Goal: Task Accomplishment & Management: Use online tool/utility

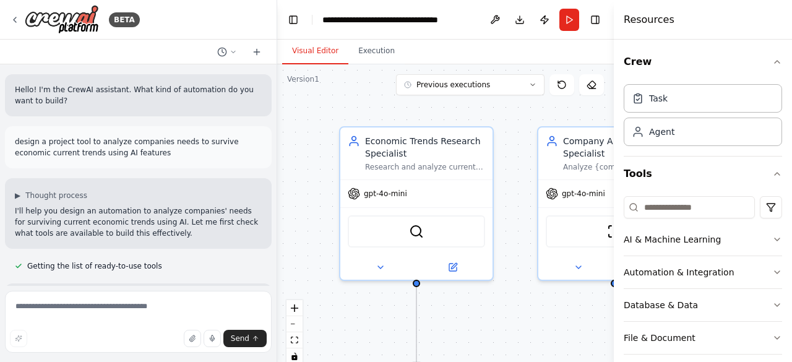
scroll to position [918, 0]
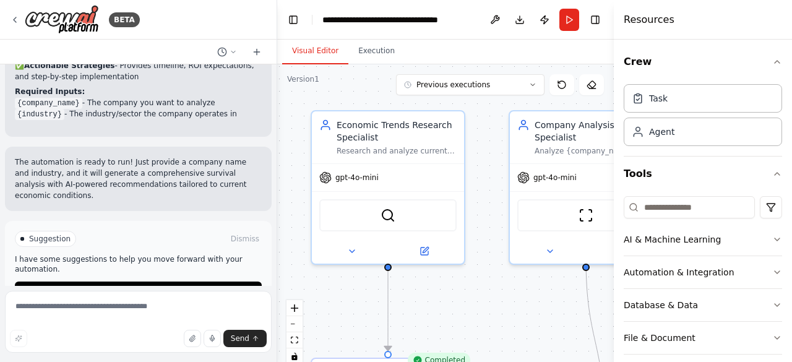
drag, startPoint x: 512, startPoint y: 301, endPoint x: 404, endPoint y: 258, distance: 116.6
click at [404, 258] on div ".deletable-edge-delete-btn { width: 20px; height: 20px; border: 0px solid #ffff…" at bounding box center [445, 218] width 337 height 309
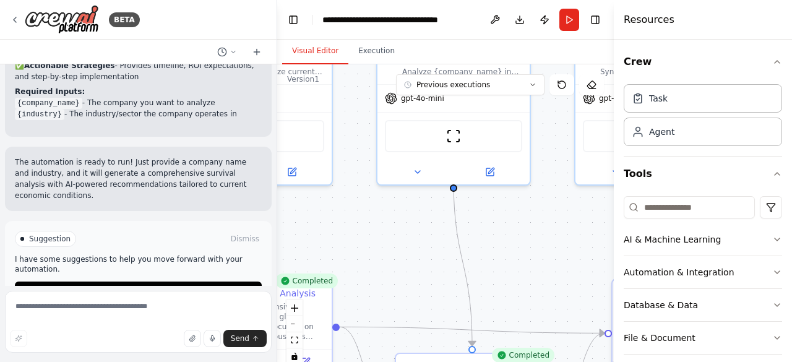
drag, startPoint x: 550, startPoint y: 270, endPoint x: 463, endPoint y: 194, distance: 115.3
click at [463, 194] on div ".deletable-edge-delete-btn { width: 20px; height: 20px; border: 0px solid #ffff…" at bounding box center [445, 218] width 337 height 309
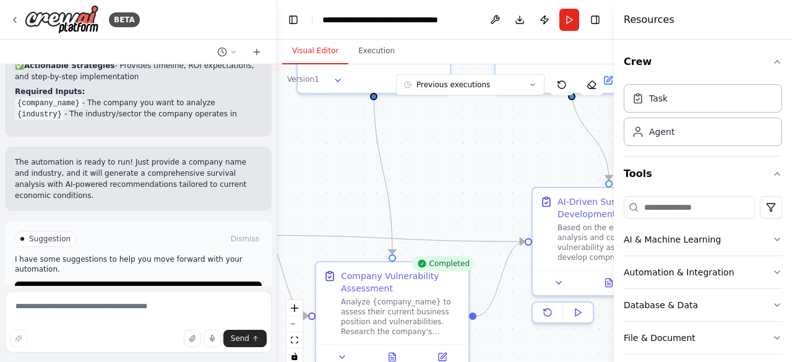
drag, startPoint x: 529, startPoint y: 264, endPoint x: 408, endPoint y: 147, distance: 168.1
click at [408, 147] on div ".deletable-edge-delete-btn { width: 20px; height: 20px; border: 0px solid #ffff…" at bounding box center [445, 218] width 337 height 309
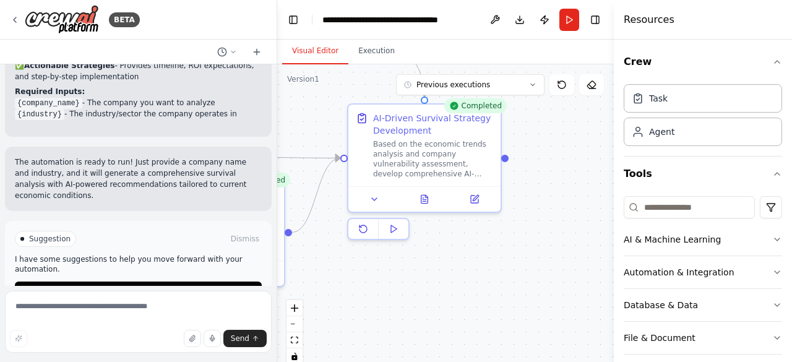
drag, startPoint x: 541, startPoint y: 303, endPoint x: 431, endPoint y: 269, distance: 114.7
click at [431, 269] on div ".deletable-edge-delete-btn { width: 20px; height: 20px; border: 0px solid #ffff…" at bounding box center [445, 218] width 337 height 309
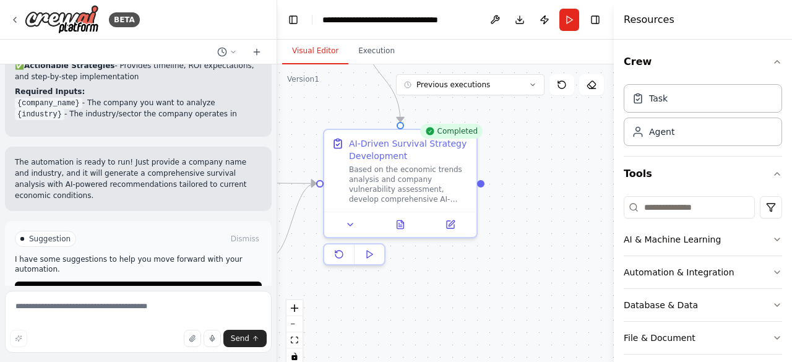
drag, startPoint x: 524, startPoint y: 231, endPoint x: 499, endPoint y: 256, distance: 35.0
click at [499, 256] on div ".deletable-edge-delete-btn { width: 20px; height: 20px; border: 0px solid #ffff…" at bounding box center [445, 218] width 337 height 309
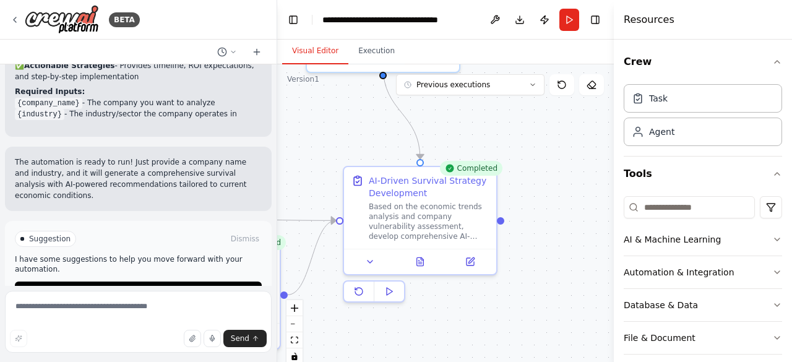
drag, startPoint x: 530, startPoint y: 237, endPoint x: 553, endPoint y: 274, distance: 44.0
click at [553, 274] on div ".deletable-edge-delete-btn { width: 20px; height: 20px; border: 0px solid #ffff…" at bounding box center [445, 218] width 337 height 309
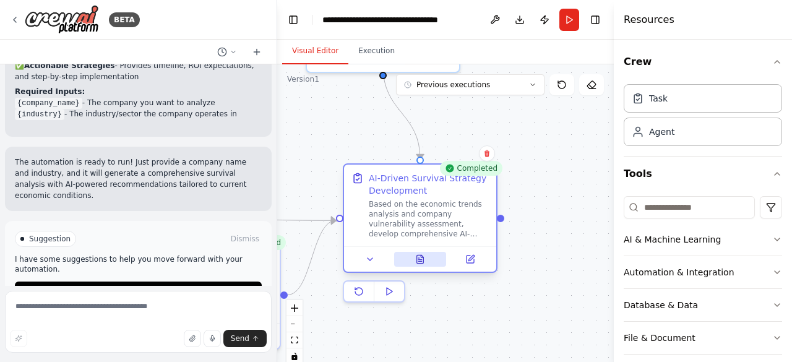
click at [420, 257] on icon at bounding box center [420, 259] width 7 height 8
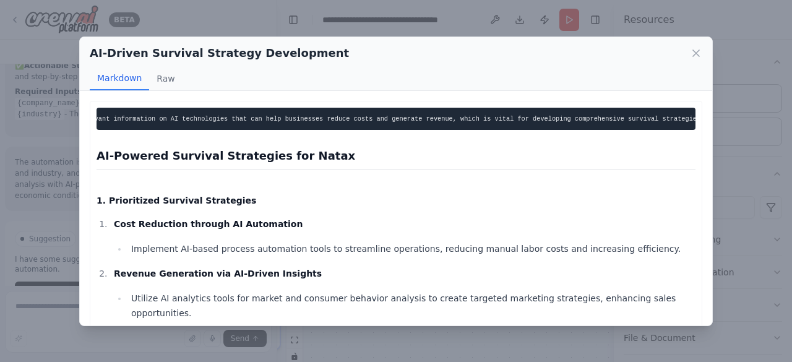
scroll to position [0, 0]
click at [31, 282] on div "AI-Driven Survival Strategy Development Markdown Raw Thought: I have gathered r…" at bounding box center [396, 181] width 792 height 362
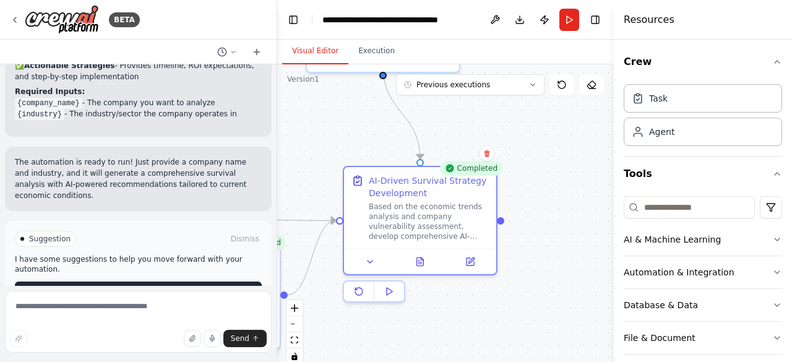
click at [142, 287] on span "Improve automation" at bounding box center [144, 292] width 76 height 10
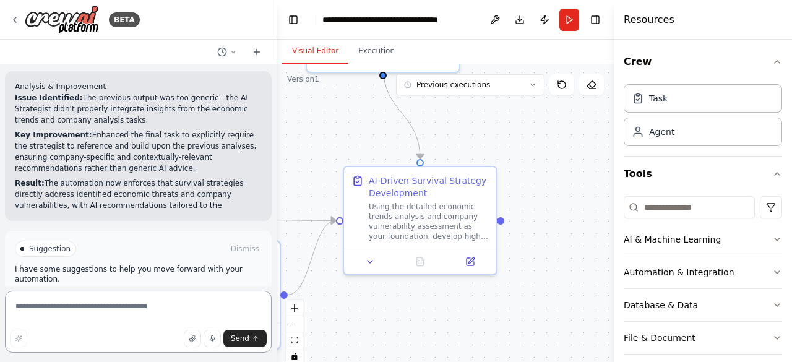
scroll to position [1321, 0]
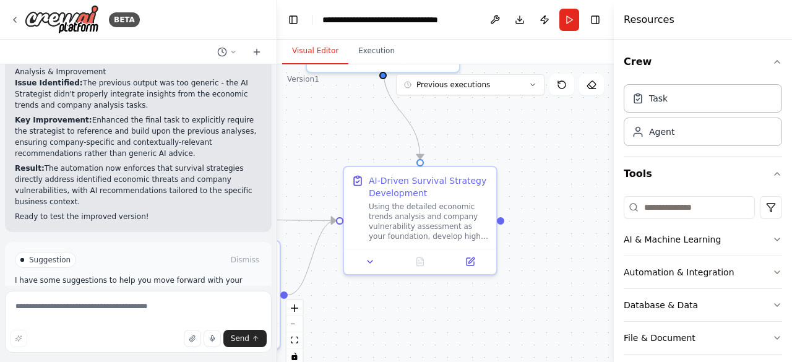
click at [129, 308] on span "Run Automation" at bounding box center [144, 313] width 60 height 10
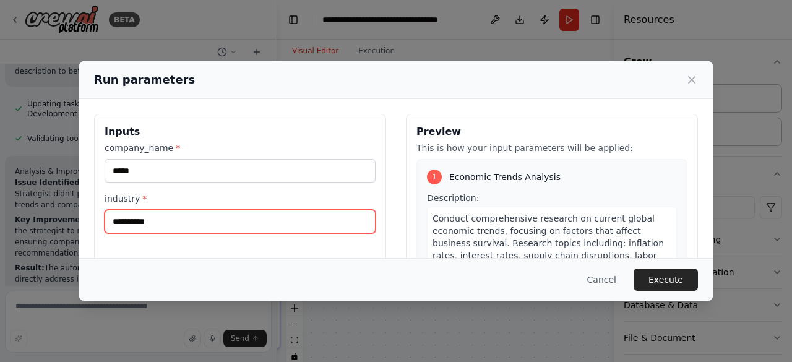
click at [173, 226] on input "**********" at bounding box center [240, 222] width 271 height 24
click at [175, 224] on input "**********" at bounding box center [240, 222] width 271 height 24
type input "**********"
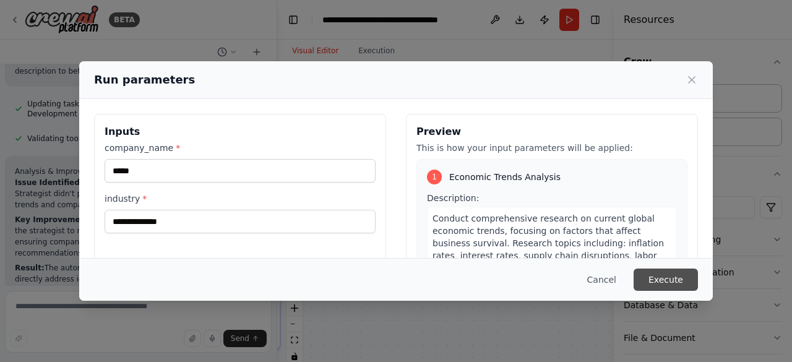
click at [670, 281] on button "Execute" at bounding box center [666, 280] width 64 height 22
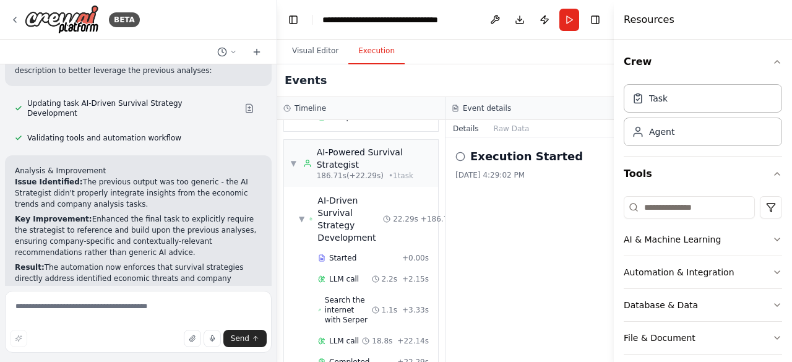
scroll to position [1321, 0]
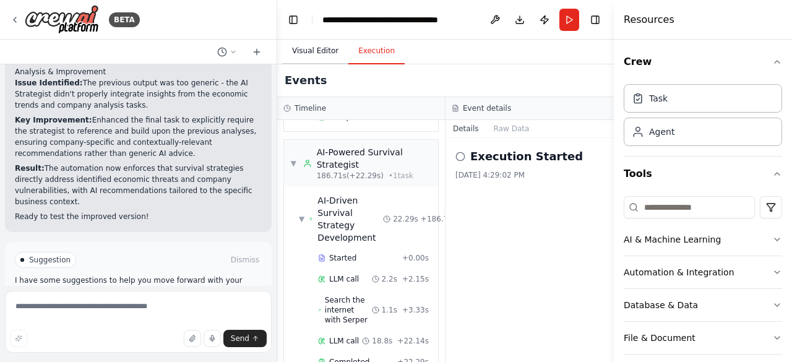
click at [316, 53] on button "Visual Editor" at bounding box center [315, 51] width 66 height 26
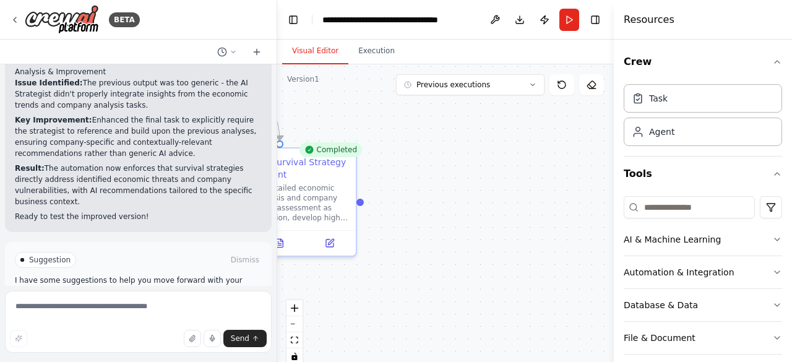
drag, startPoint x: 507, startPoint y: 253, endPoint x: 367, endPoint y: 234, distance: 141.7
click at [367, 234] on div ".deletable-edge-delete-btn { width: 20px; height: 20px; border: 0px solid #ffff…" at bounding box center [445, 218] width 337 height 309
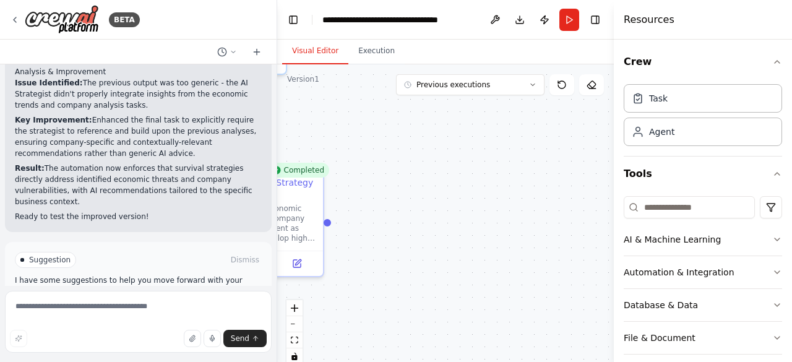
drag, startPoint x: 514, startPoint y: 231, endPoint x: 486, endPoint y: 252, distance: 34.5
click at [486, 252] on div ".deletable-edge-delete-btn { width: 20px; height: 20px; border: 0px solid #ffff…" at bounding box center [445, 218] width 337 height 309
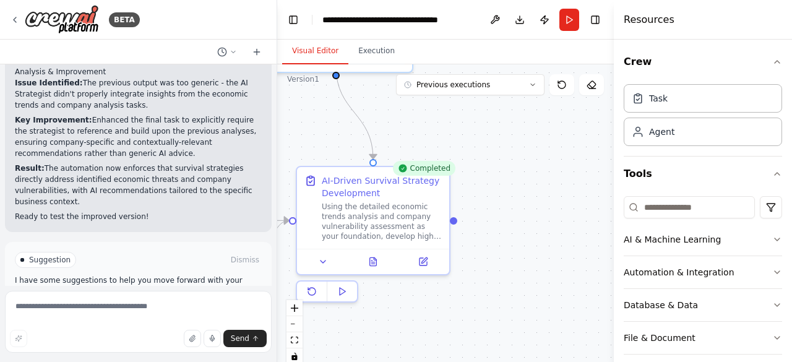
drag, startPoint x: 422, startPoint y: 227, endPoint x: 546, endPoint y: 227, distance: 123.8
click at [546, 227] on div ".deletable-edge-delete-btn { width: 20px; height: 20px; border: 0px solid #ffff…" at bounding box center [445, 218] width 337 height 309
click at [457, 226] on div ".deletable-edge-delete-btn { width: 20px; height: 20px; border: 0px solid #ffff…" at bounding box center [445, 218] width 337 height 309
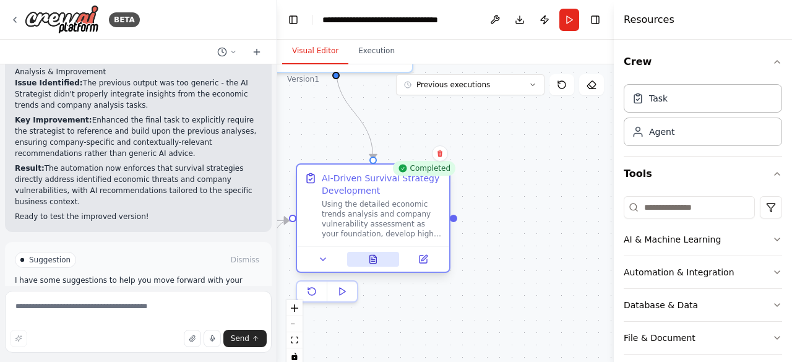
click at [373, 258] on icon at bounding box center [373, 259] width 7 height 8
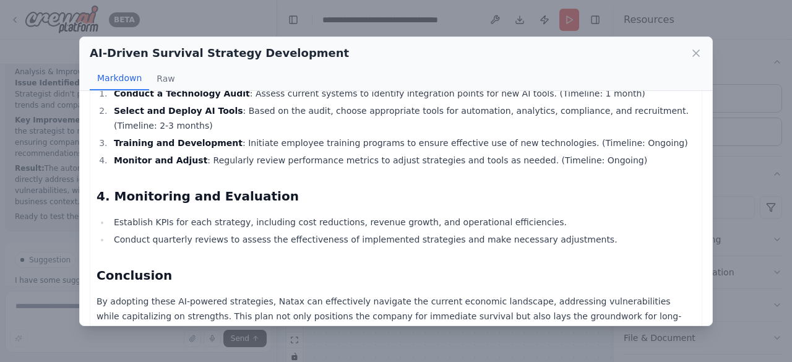
scroll to position [1013, 0]
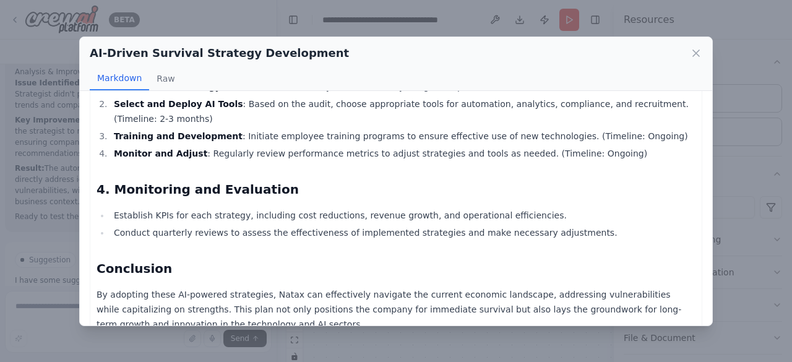
click at [597, 225] on li "Conduct quarterly reviews to assess the effectiveness of implemented strategies…" at bounding box center [402, 232] width 585 height 15
click at [692, 51] on icon at bounding box center [696, 53] width 12 height 12
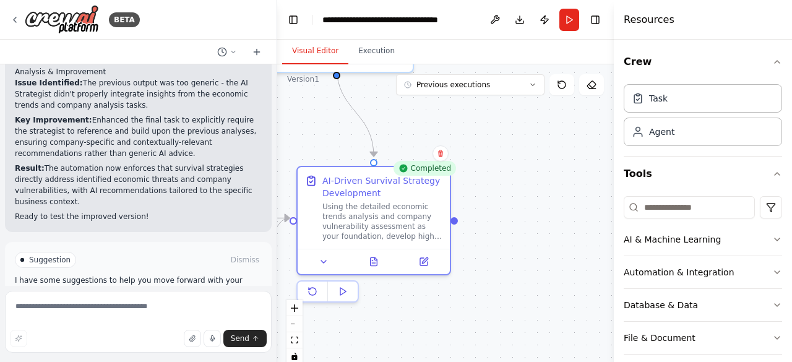
drag, startPoint x: 410, startPoint y: 205, endPoint x: 340, endPoint y: 128, distance: 104.3
click at [340, 128] on div ".deletable-edge-delete-btn { width: 20px; height: 20px; border: 0px solid #ffff…" at bounding box center [445, 218] width 337 height 309
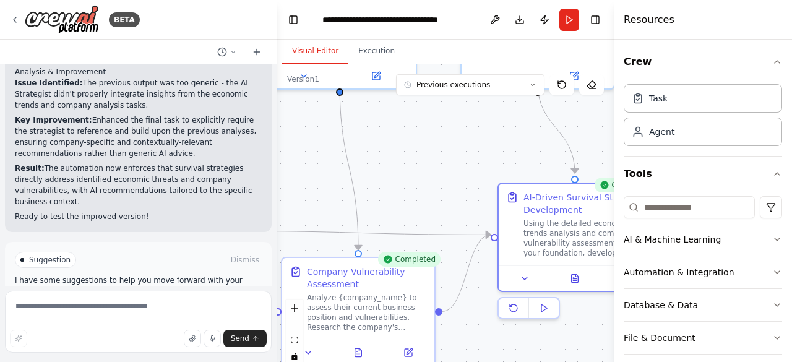
drag, startPoint x: 334, startPoint y: 134, endPoint x: 498, endPoint y: 148, distance: 164.0
click at [498, 148] on div ".deletable-edge-delete-btn { width: 20px; height: 20px; border: 0px solid #ffff…" at bounding box center [445, 218] width 337 height 309
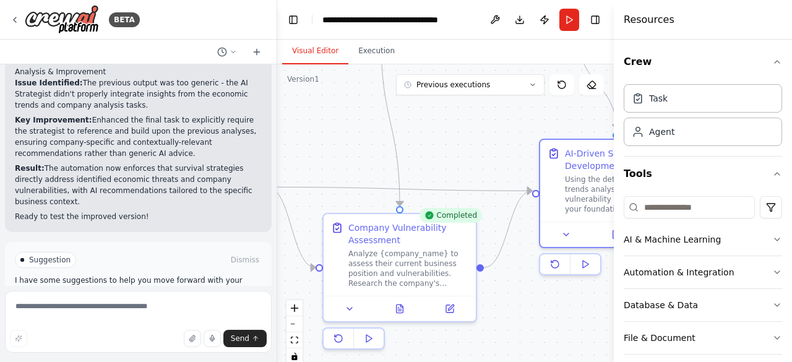
drag, startPoint x: 445, startPoint y: 171, endPoint x: 471, endPoint y: 147, distance: 35.5
click at [471, 147] on div ".deletable-edge-delete-btn { width: 20px; height: 20px; border: 0px solid #ffff…" at bounding box center [445, 218] width 337 height 309
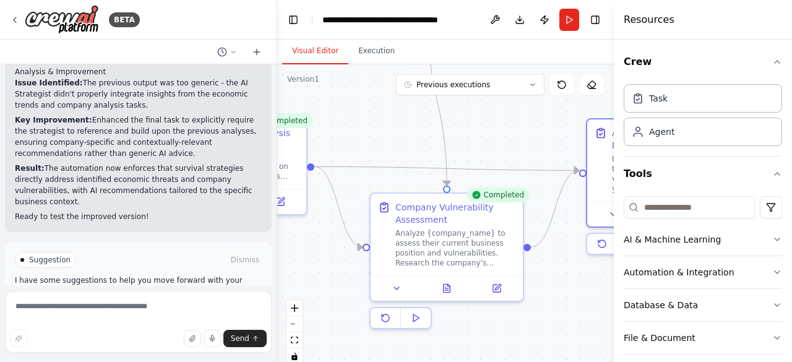
drag, startPoint x: 459, startPoint y: 168, endPoint x: 506, endPoint y: 148, distance: 50.5
click at [506, 148] on div ".deletable-edge-delete-btn { width: 20px; height: 20px; border: 0px solid #ffff…" at bounding box center [445, 218] width 337 height 309
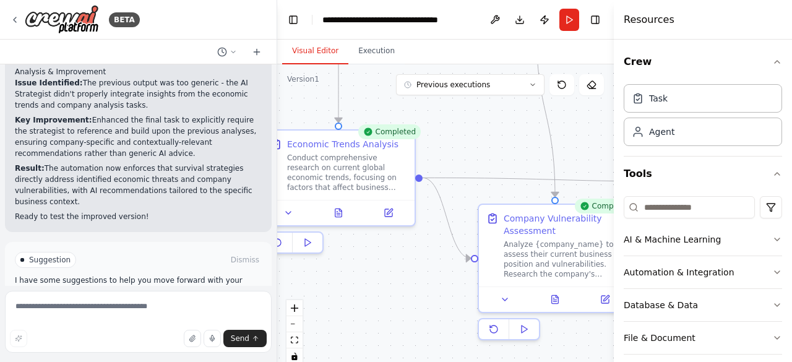
drag, startPoint x: 378, startPoint y: 134, endPoint x: 486, endPoint y: 147, distance: 109.0
click at [486, 147] on div ".deletable-edge-delete-btn { width: 20px; height: 20px; border: 0px solid #ffff…" at bounding box center [445, 218] width 337 height 309
click at [355, 180] on div "Conduct comprehensive research on current global economic trends, focusing on f…" at bounding box center [347, 170] width 120 height 40
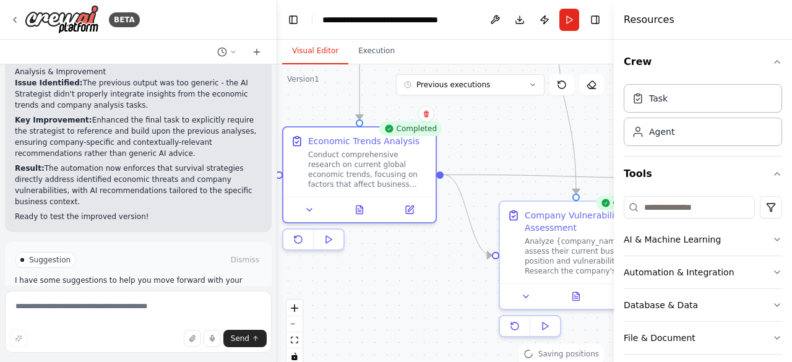
drag, startPoint x: 448, startPoint y: 153, endPoint x: 468, endPoint y: 150, distance: 20.0
click at [468, 150] on div ".deletable-edge-delete-btn { width: 20px; height: 20px; border: 0px solid #ffff…" at bounding box center [445, 218] width 337 height 309
click at [32, 308] on textarea at bounding box center [138, 322] width 267 height 62
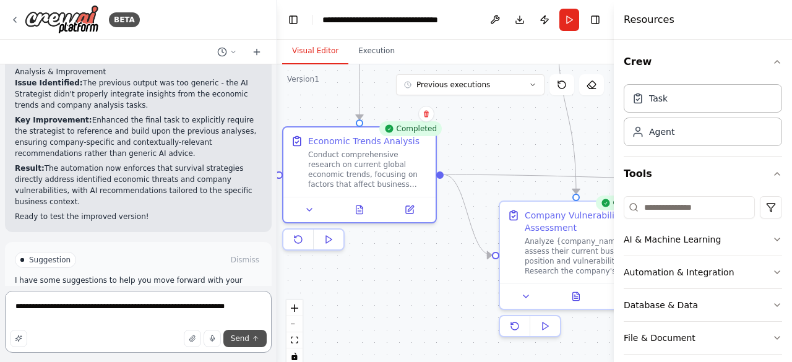
type textarea "**********"
click at [240, 346] on button "Send" at bounding box center [244, 338] width 43 height 17
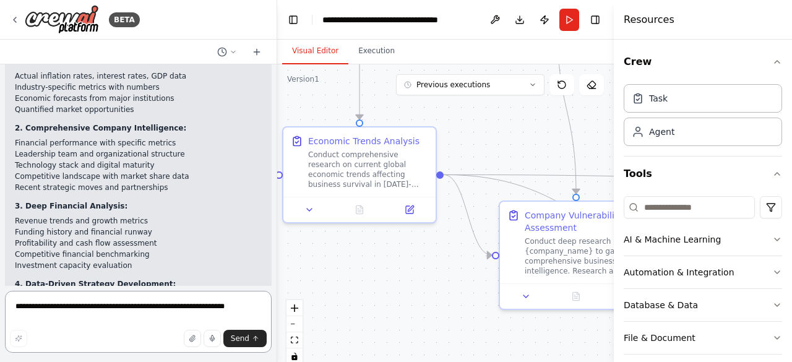
scroll to position [2199, 0]
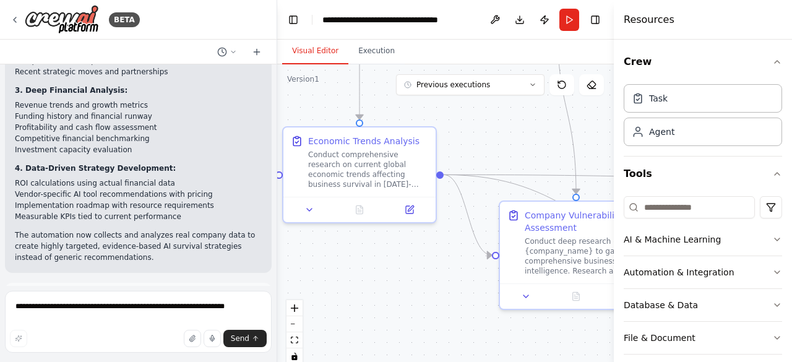
click at [142, 348] on span "Run Automation" at bounding box center [144, 353] width 60 height 10
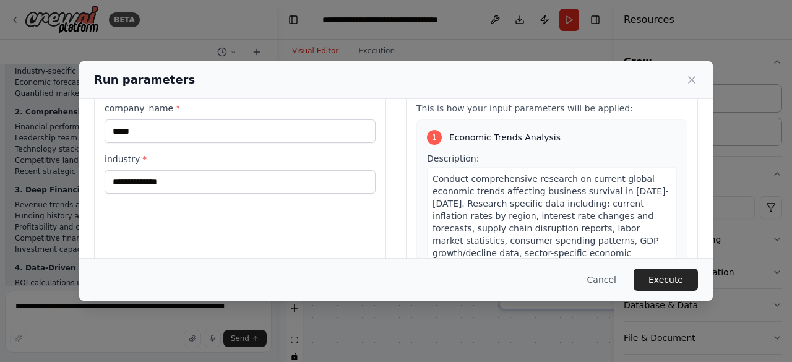
scroll to position [0, 0]
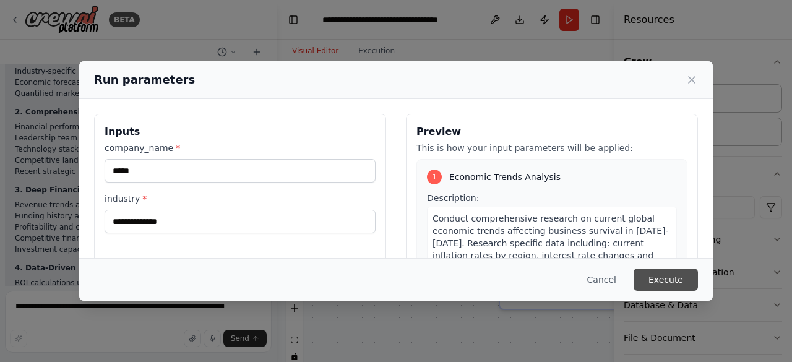
click at [671, 279] on button "Execute" at bounding box center [666, 280] width 64 height 22
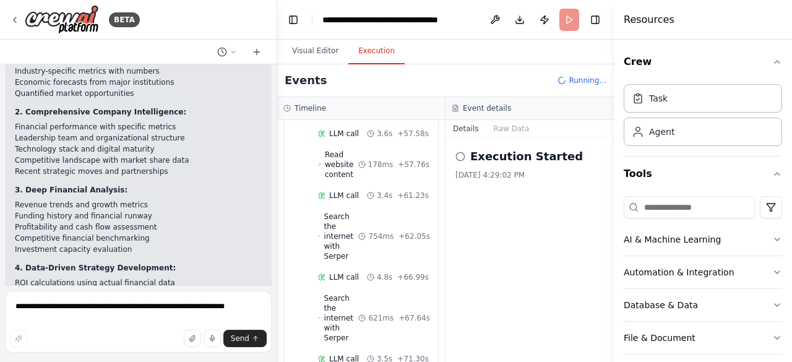
scroll to position [1171, 0]
